Goal: Information Seeking & Learning: Learn about a topic

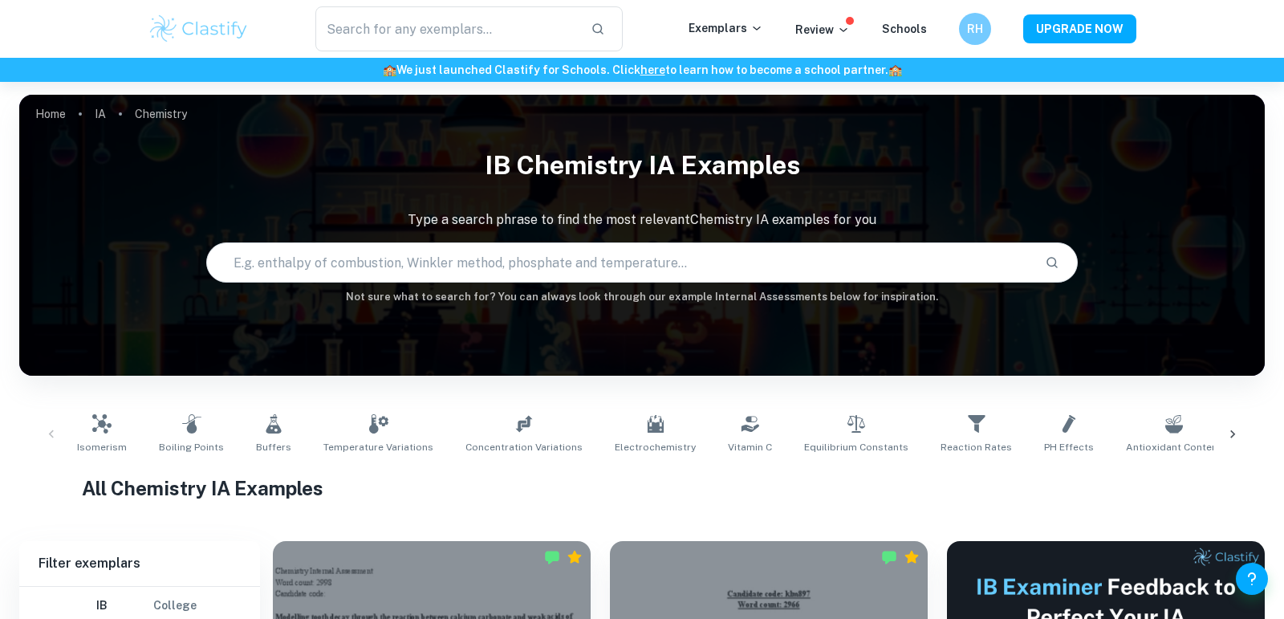
scroll to position [390, 0]
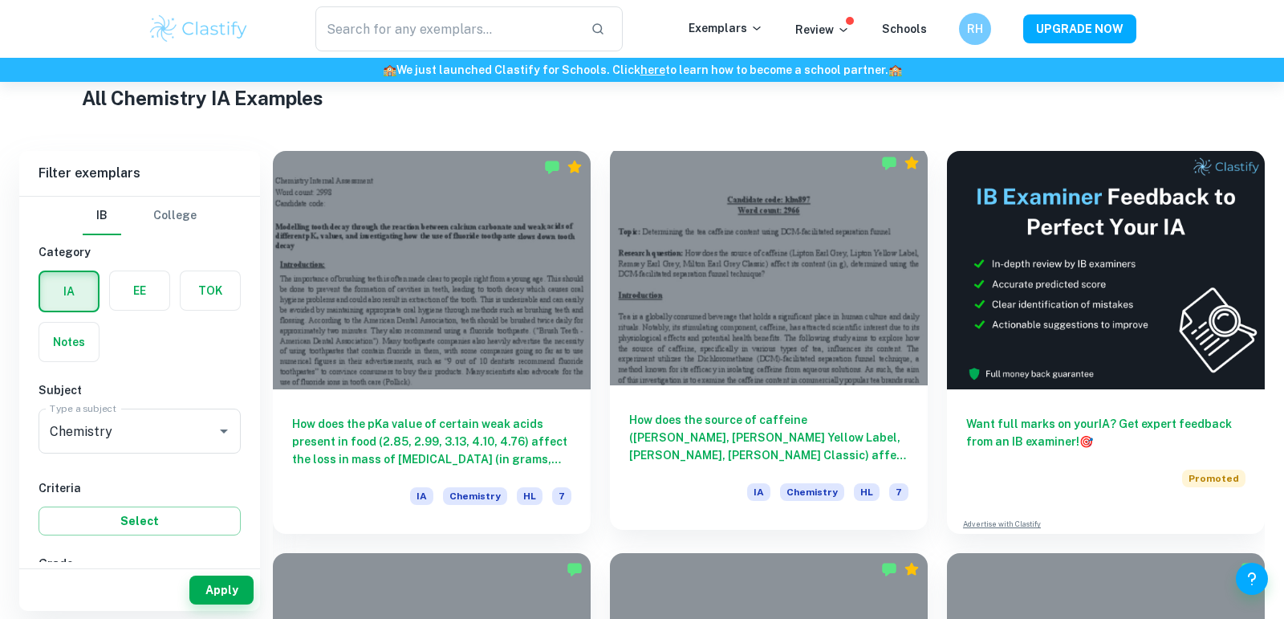
click at [612, 349] on div at bounding box center [769, 266] width 318 height 238
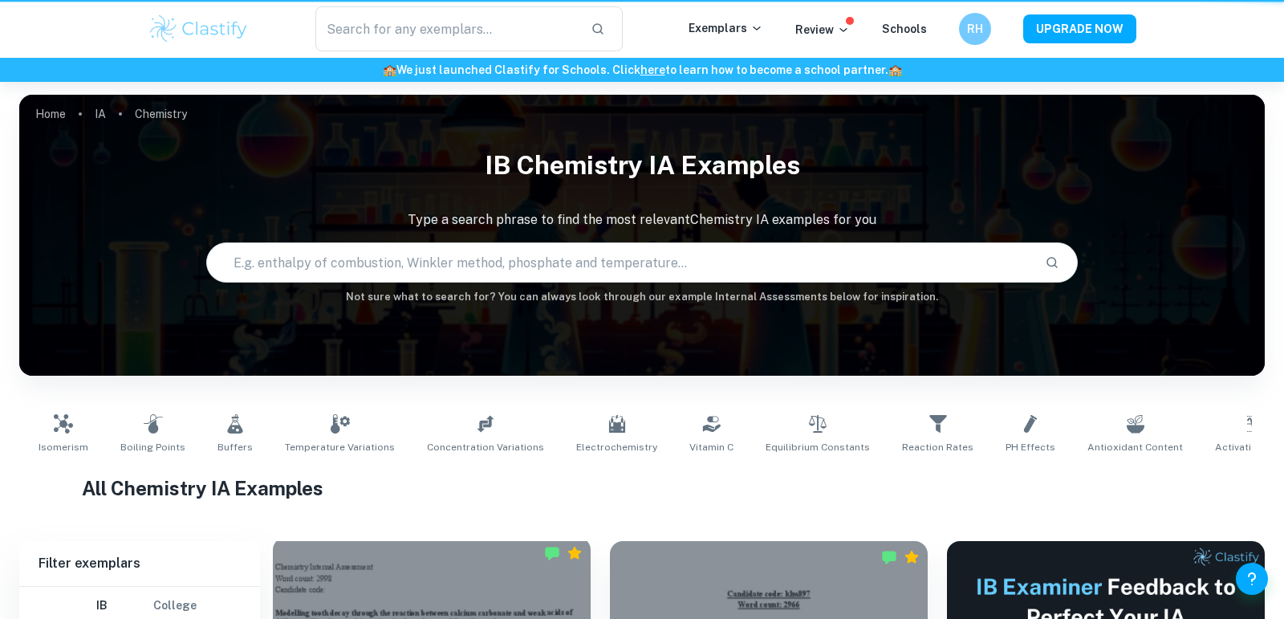
scroll to position [390, 0]
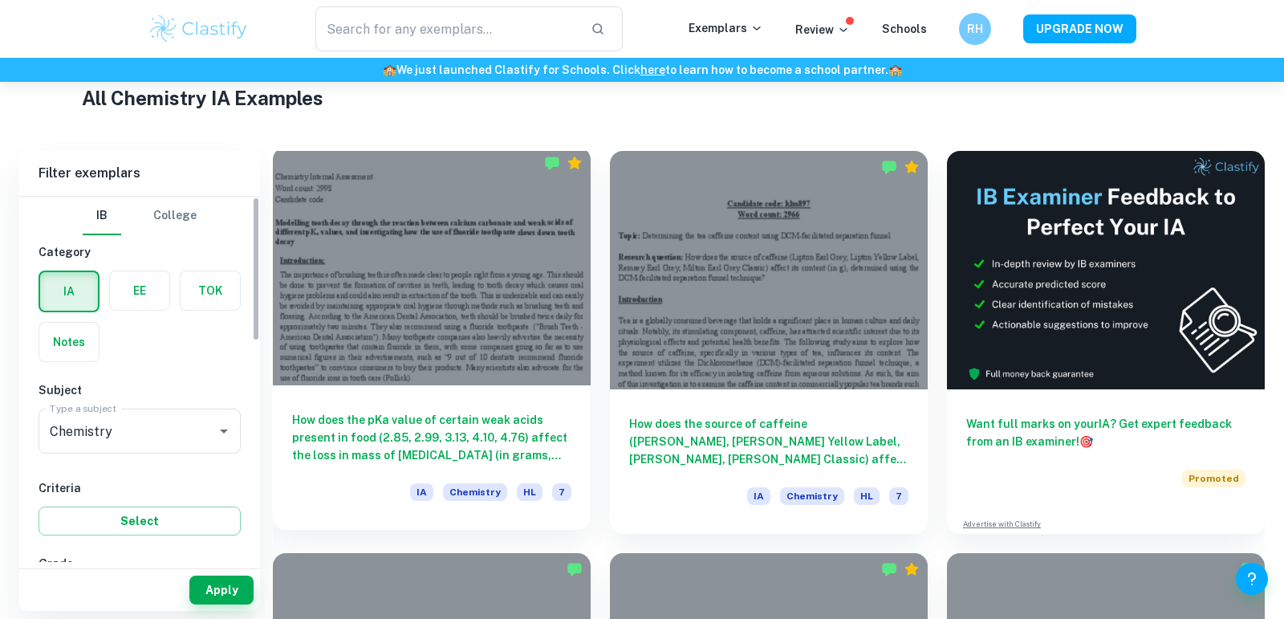
click at [474, 387] on div "How does the pKa value of certain weak acids present in food (2.85, 2.99, 3.13,…" at bounding box center [432, 457] width 318 height 144
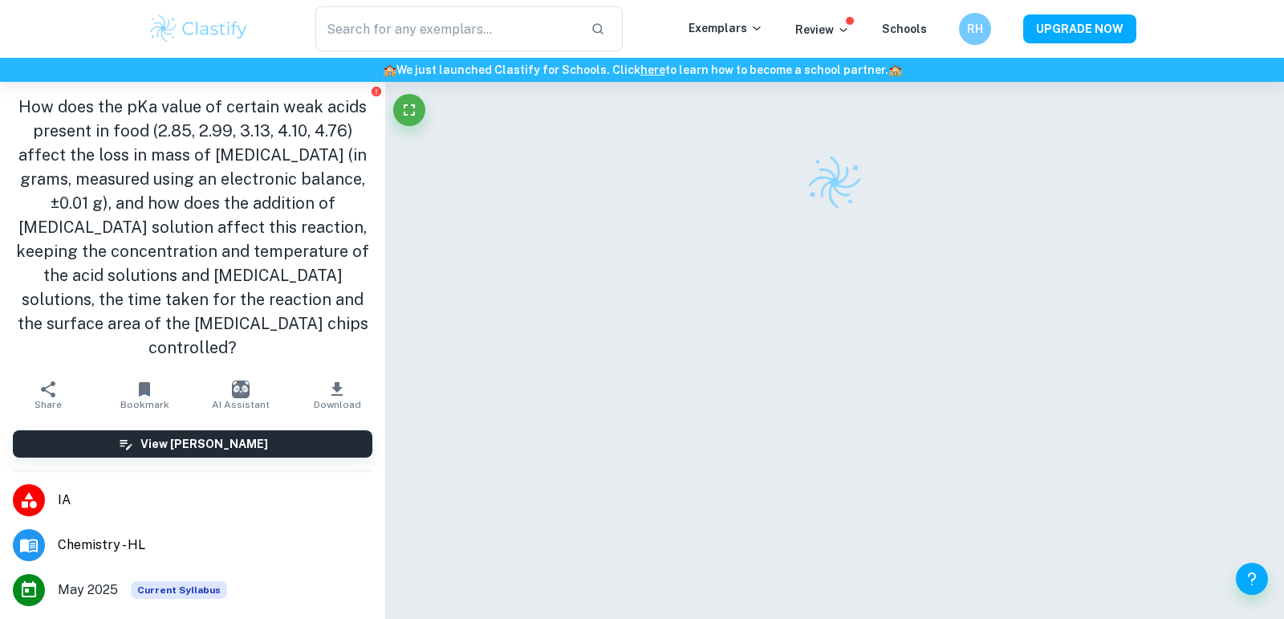
scroll to position [26, 0]
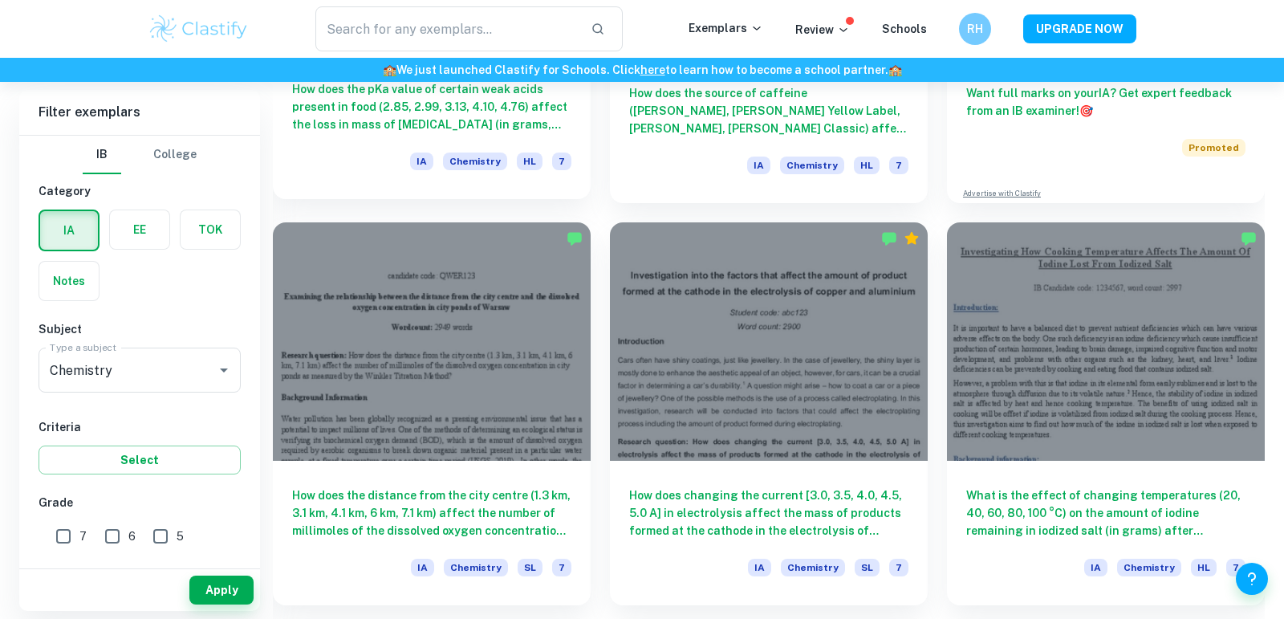
scroll to position [717, 0]
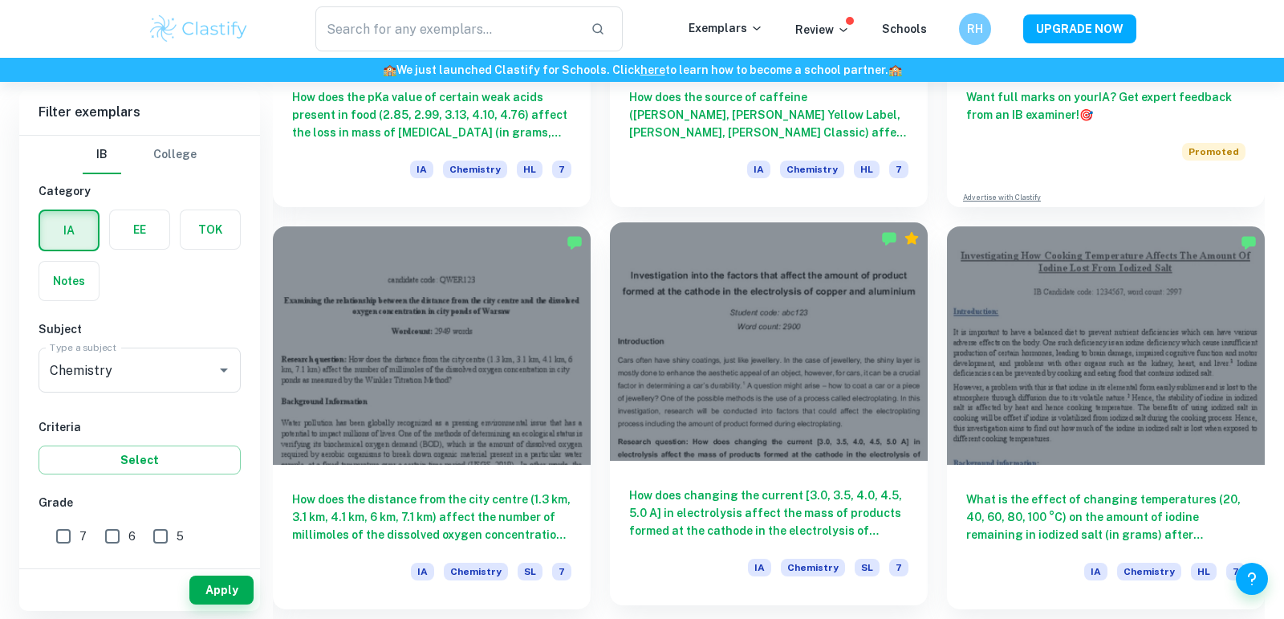
click at [771, 376] on div at bounding box center [769, 341] width 318 height 238
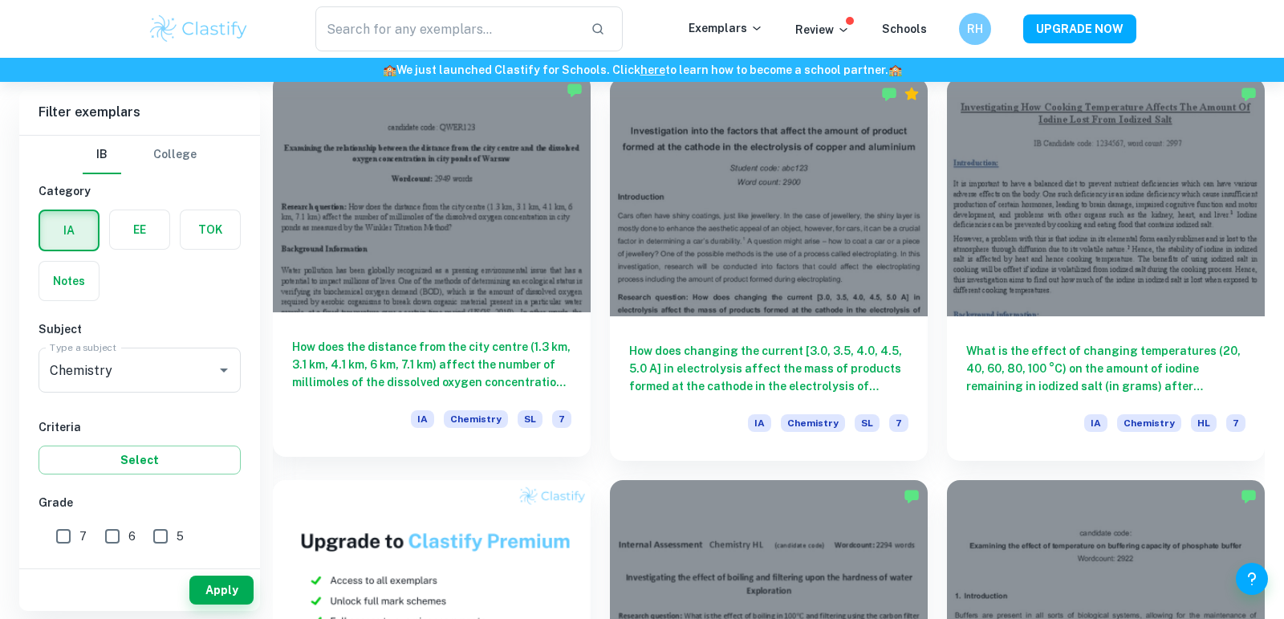
scroll to position [896, 0]
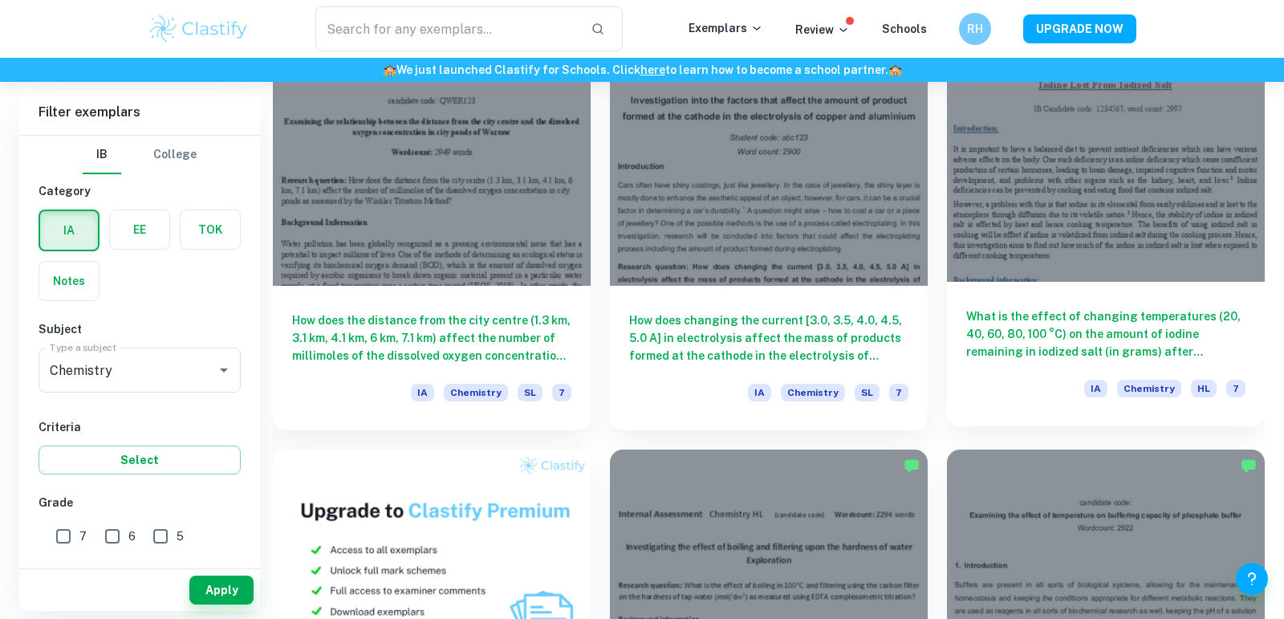
click at [1069, 236] on div at bounding box center [1106, 162] width 318 height 238
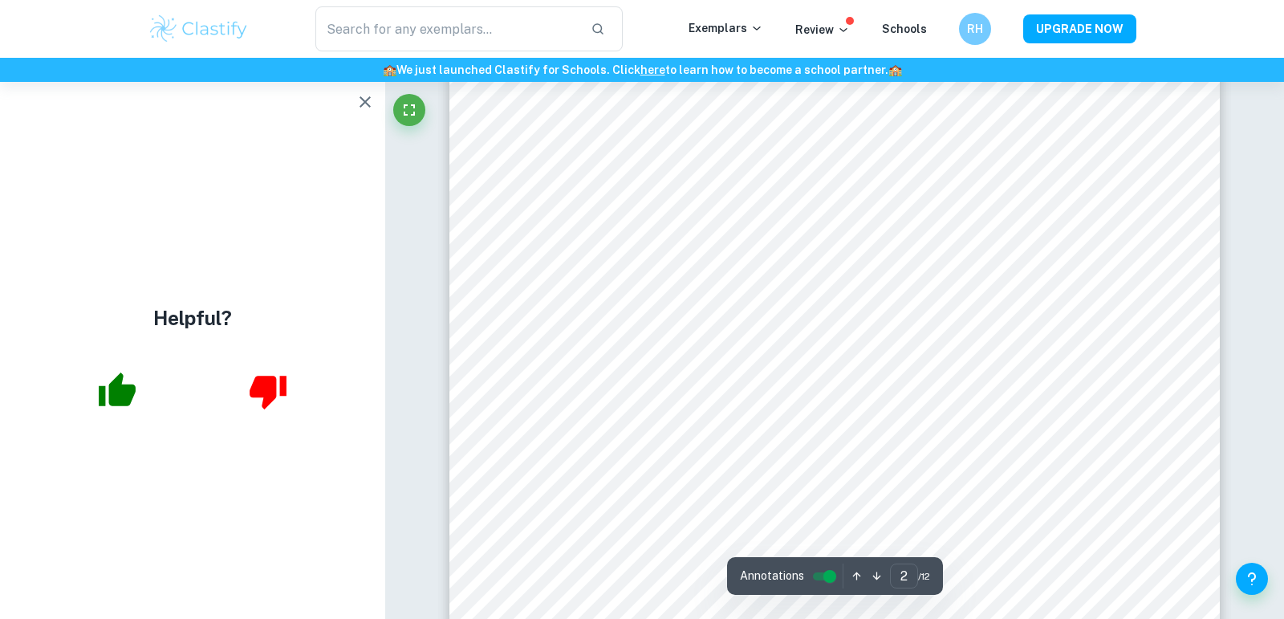
scroll to position [1225, 0]
click at [360, 108] on icon "button" at bounding box center [365, 101] width 19 height 19
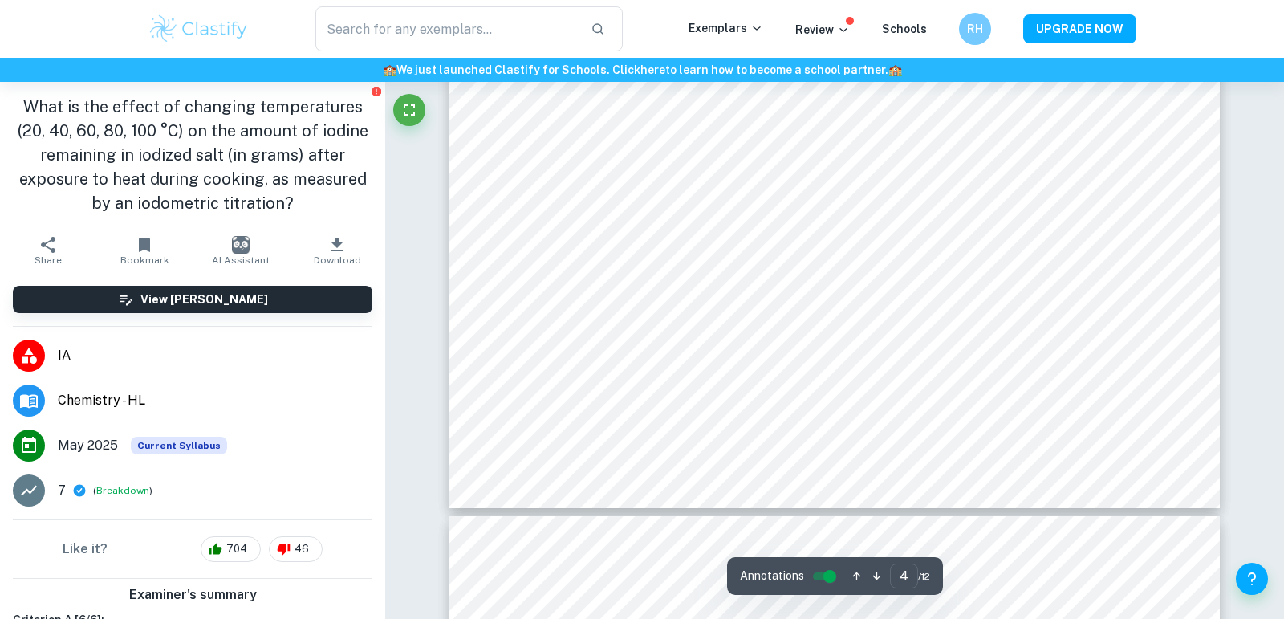
scroll to position [3847, 0]
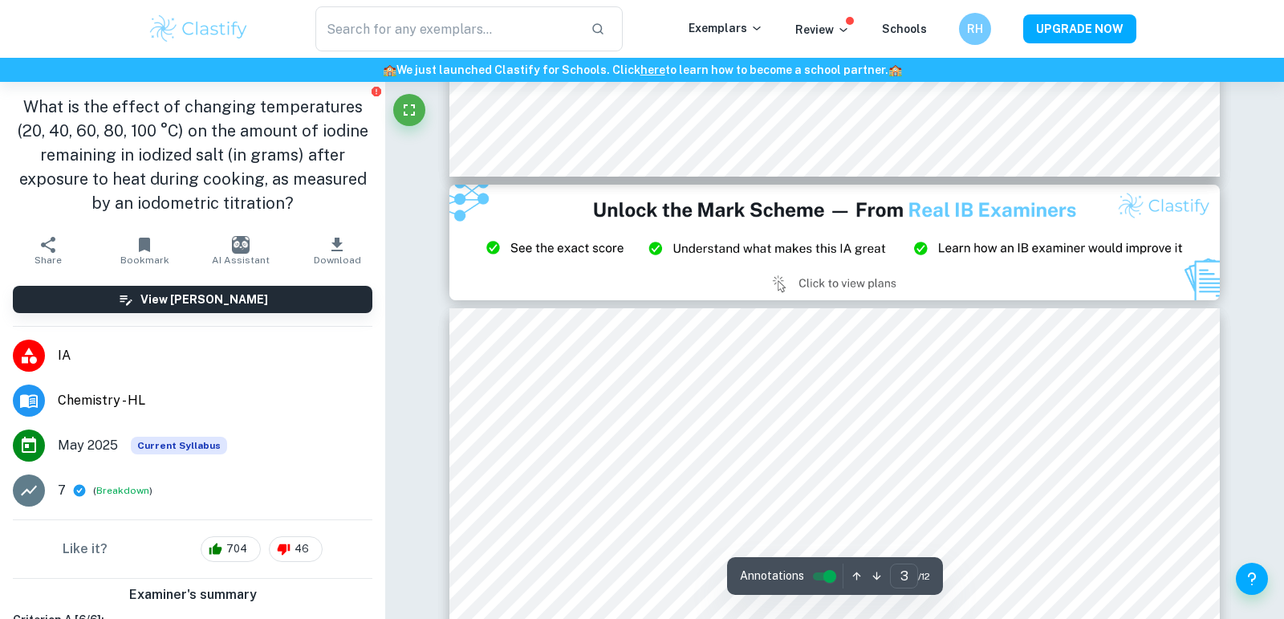
type input "2"
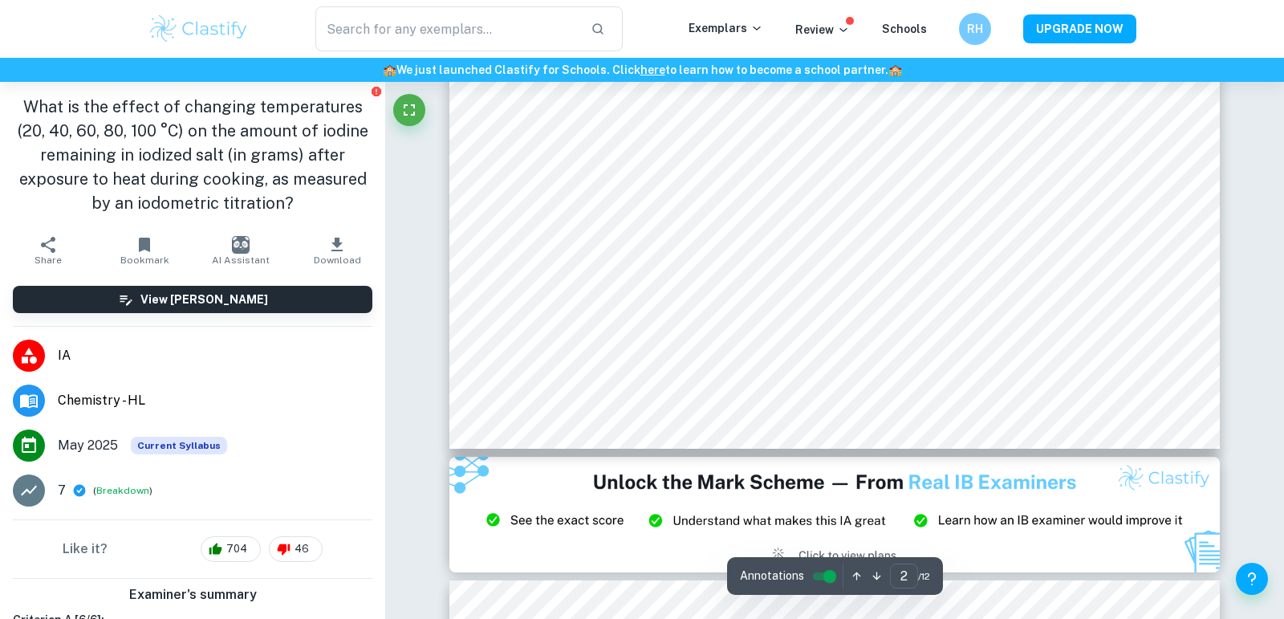
scroll to position [1774, 0]
